Goal: Task Accomplishment & Management: Manage account settings

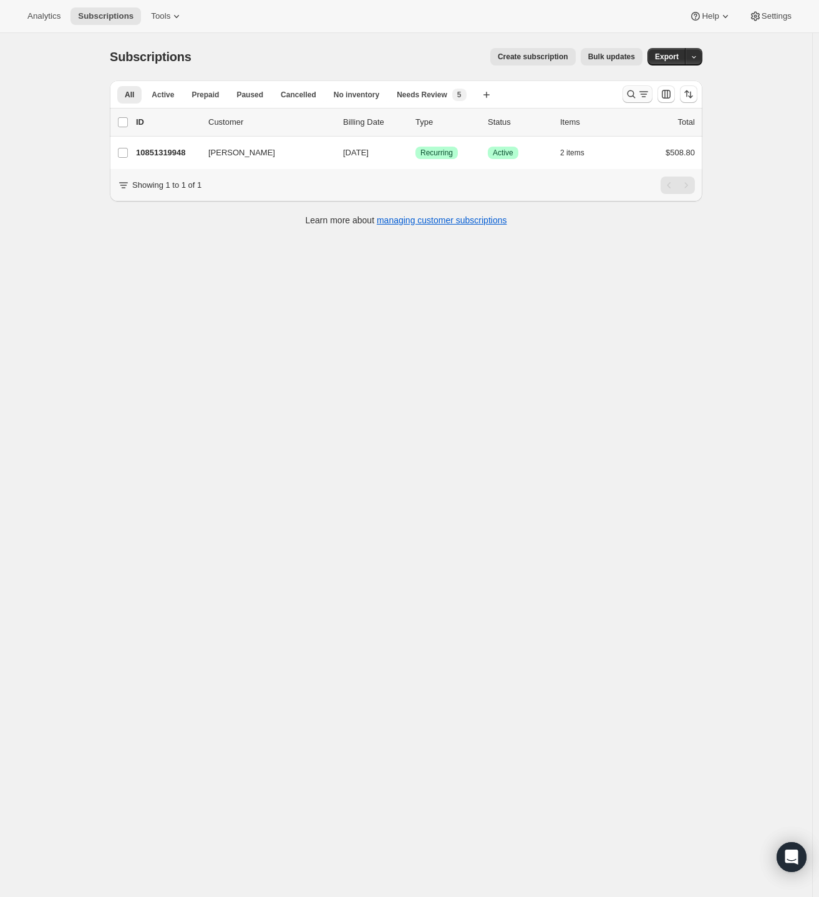
click at [641, 96] on icon "Search and filter results" at bounding box center [644, 94] width 12 height 12
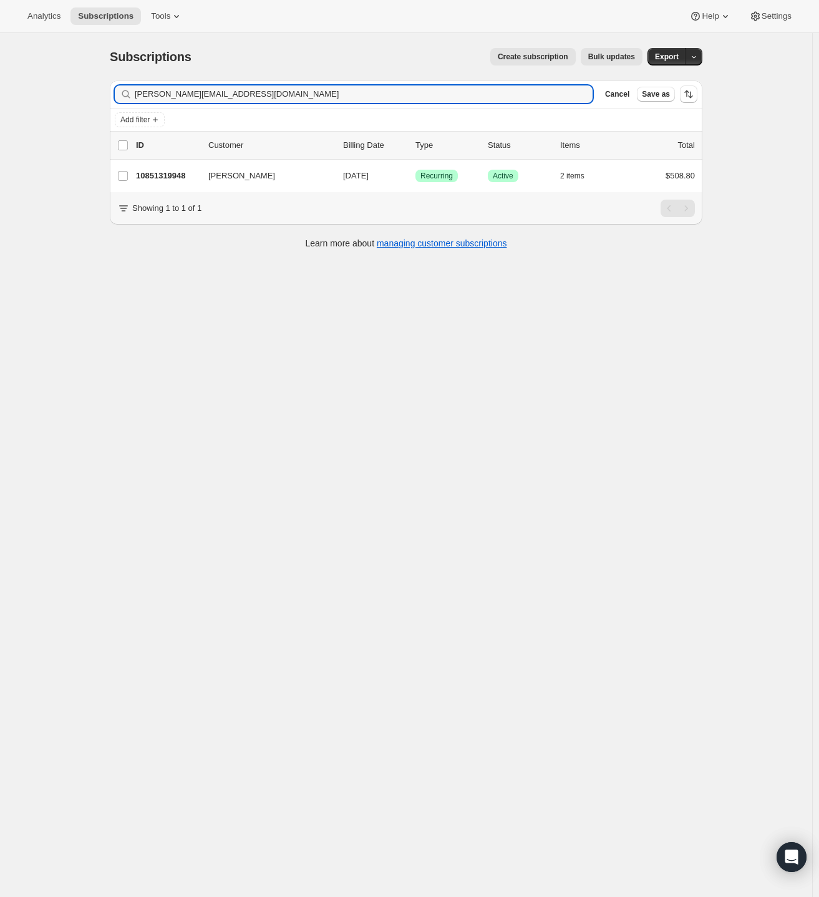
drag, startPoint x: 267, startPoint y: 85, endPoint x: 80, endPoint y: 97, distance: 187.5
click at [80, 97] on div "Subscriptions. This page is ready Subscriptions Create subscription Bulk update…" at bounding box center [406, 481] width 812 height 897
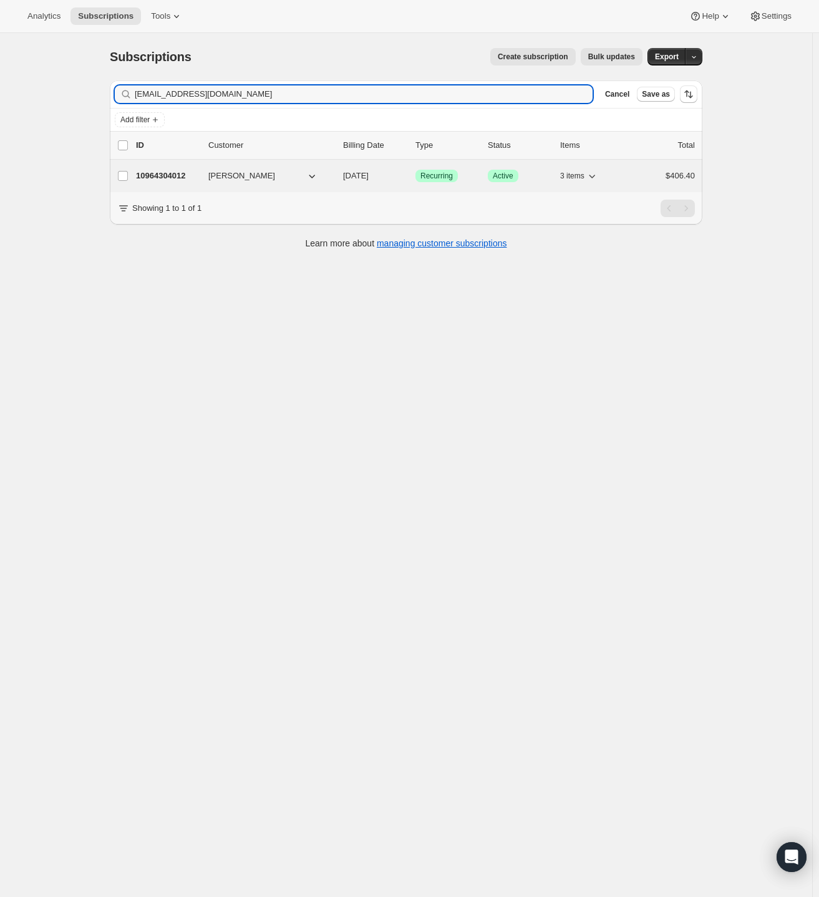
type input "[EMAIL_ADDRESS][DOMAIN_NAME]"
click at [236, 171] on span "[PERSON_NAME]" at bounding box center [241, 176] width 67 height 12
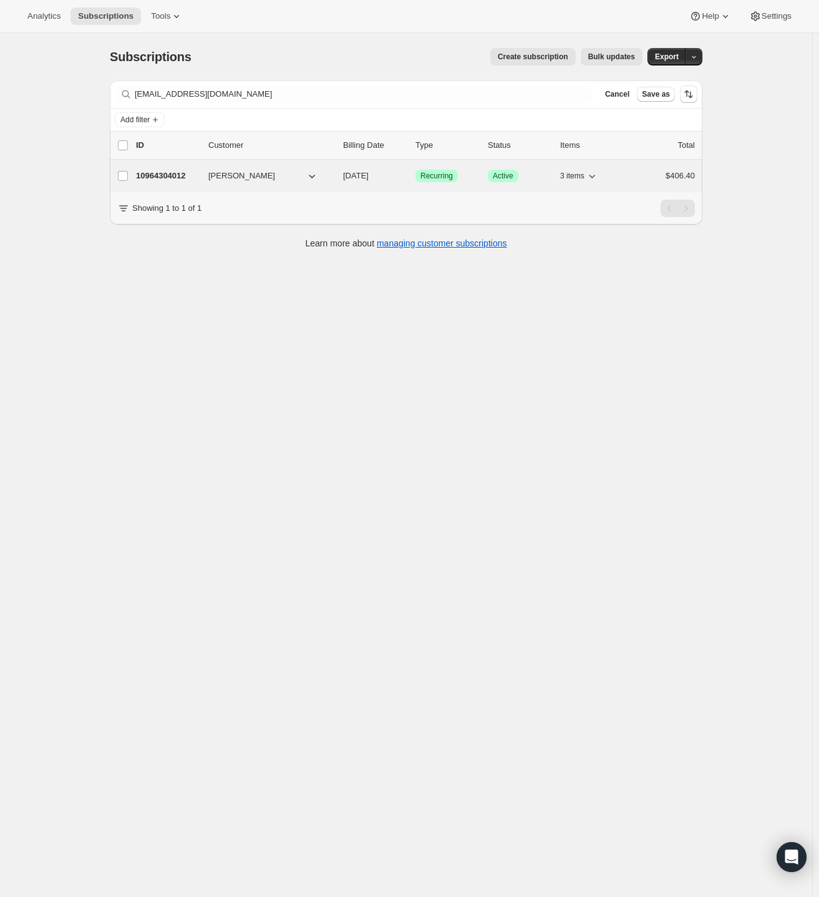
click at [240, 176] on span "[PERSON_NAME]" at bounding box center [241, 176] width 67 height 12
click at [170, 176] on p "10964304012" at bounding box center [167, 176] width 62 height 12
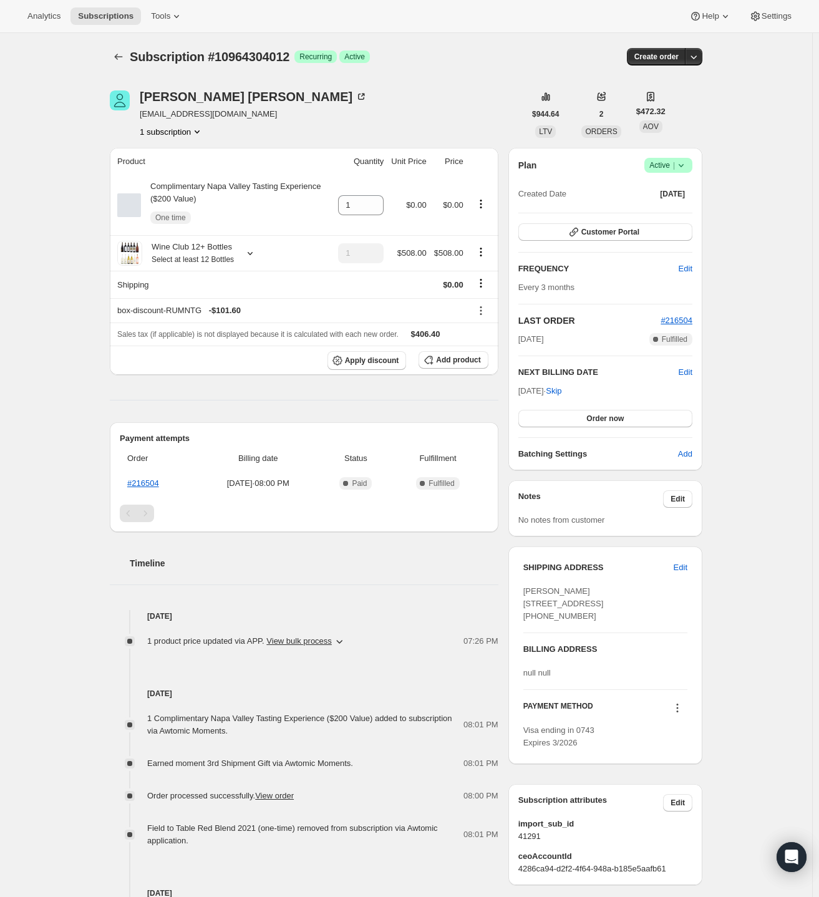
click at [684, 165] on icon at bounding box center [681, 165] width 5 height 3
click at [665, 209] on span "Cancel subscription" at bounding box center [667, 210] width 71 height 9
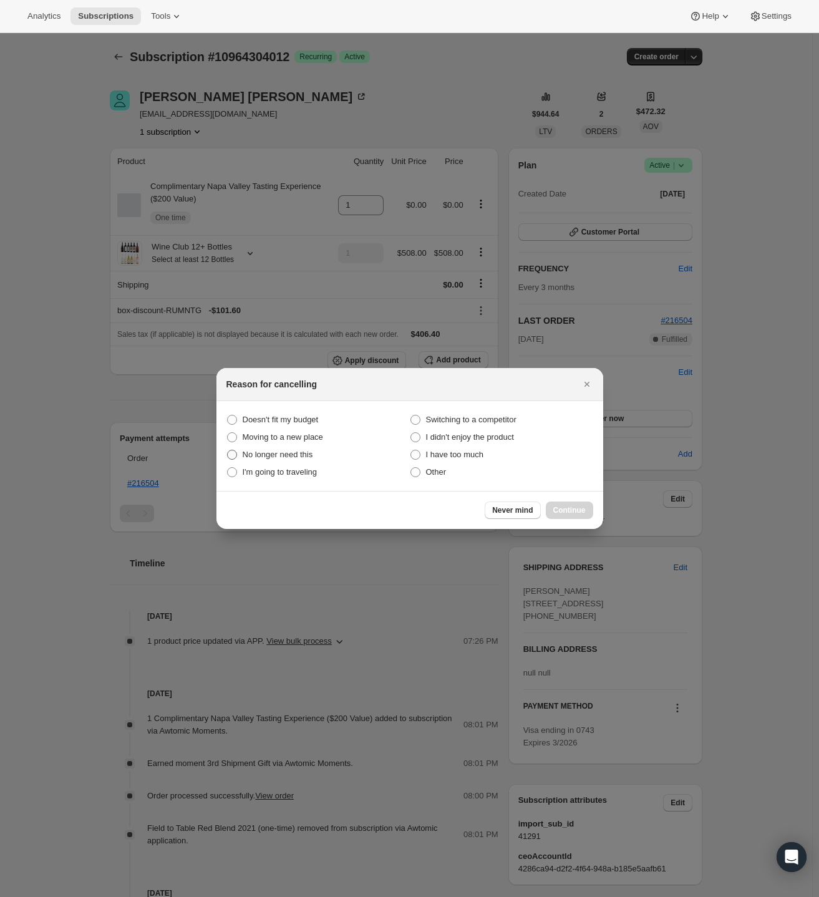
drag, startPoint x: 291, startPoint y: 452, endPoint x: 300, endPoint y: 461, distance: 12.4
click at [292, 452] on span "No longer need this" at bounding box center [278, 454] width 71 height 9
click at [228, 451] on this "No longer need this" at bounding box center [227, 450] width 1 height 1
radio this "true"
click at [577, 510] on span "Continue" at bounding box center [569, 510] width 32 height 10
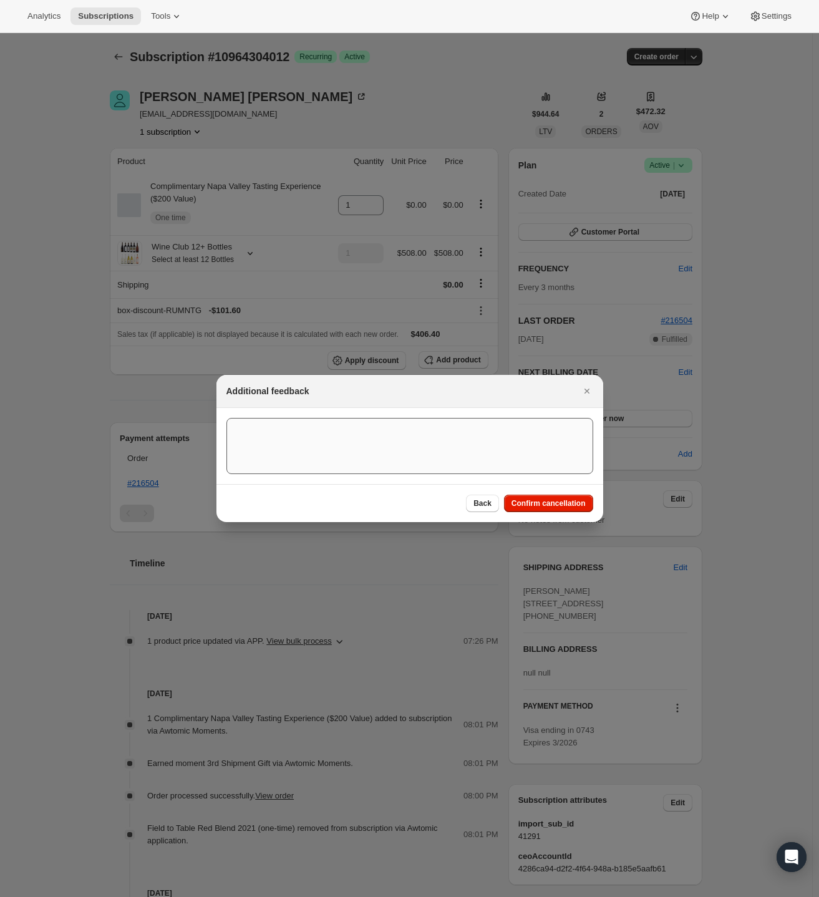
drag, startPoint x: 534, startPoint y: 505, endPoint x: 527, endPoint y: 510, distance: 8.1
click at [534, 505] on span "Confirm cancellation" at bounding box center [549, 504] width 74 height 10
